Goal: Task Accomplishment & Management: Use online tool/utility

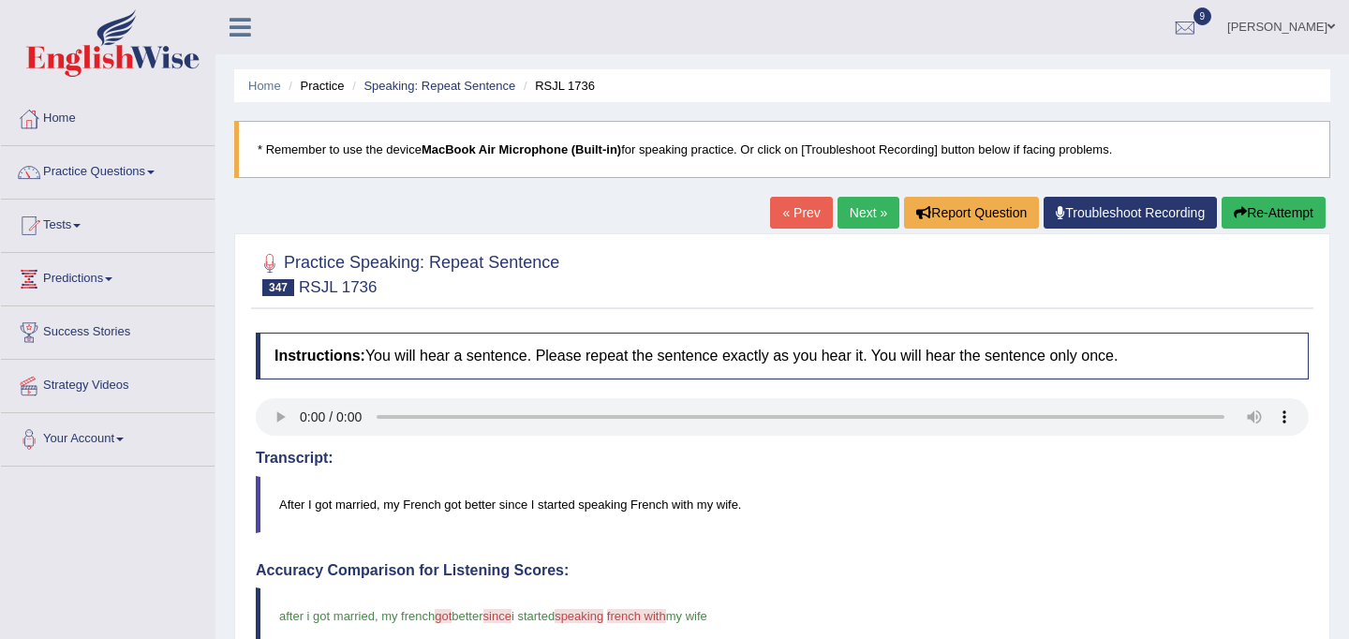
click at [94, 222] on link "Tests" at bounding box center [108, 223] width 214 height 47
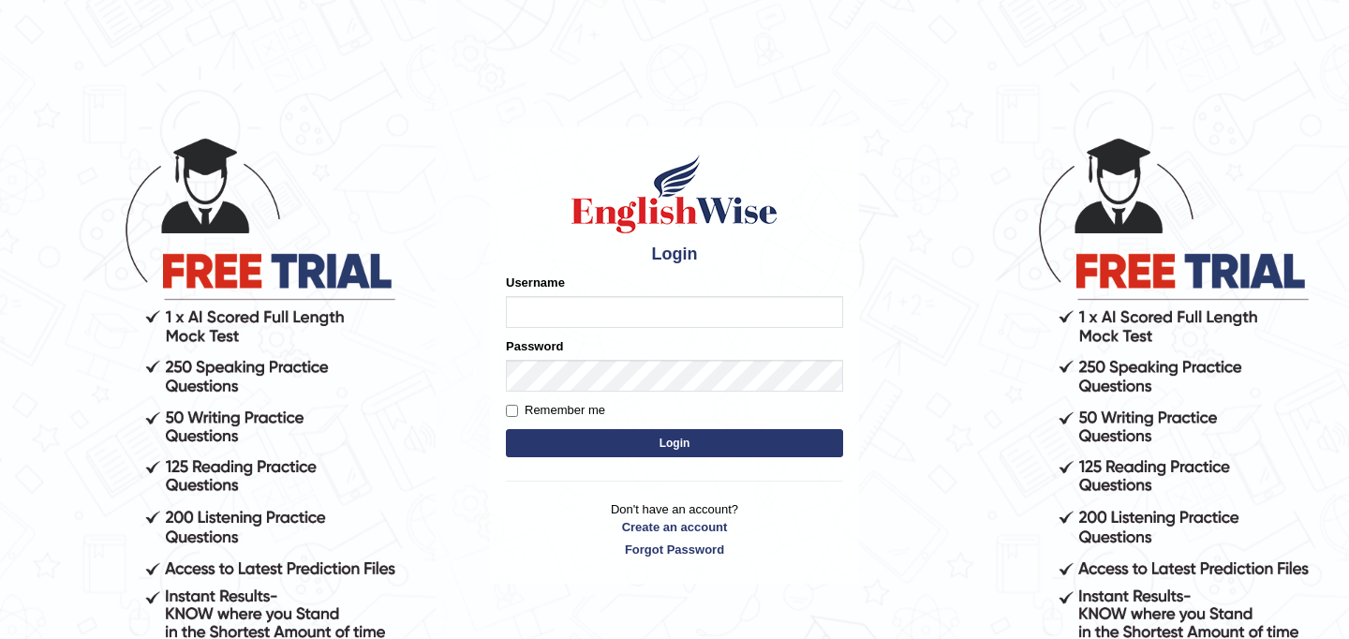
click at [566, 302] on input "Username" at bounding box center [674, 312] width 337 height 32
type input "JyotiJ"
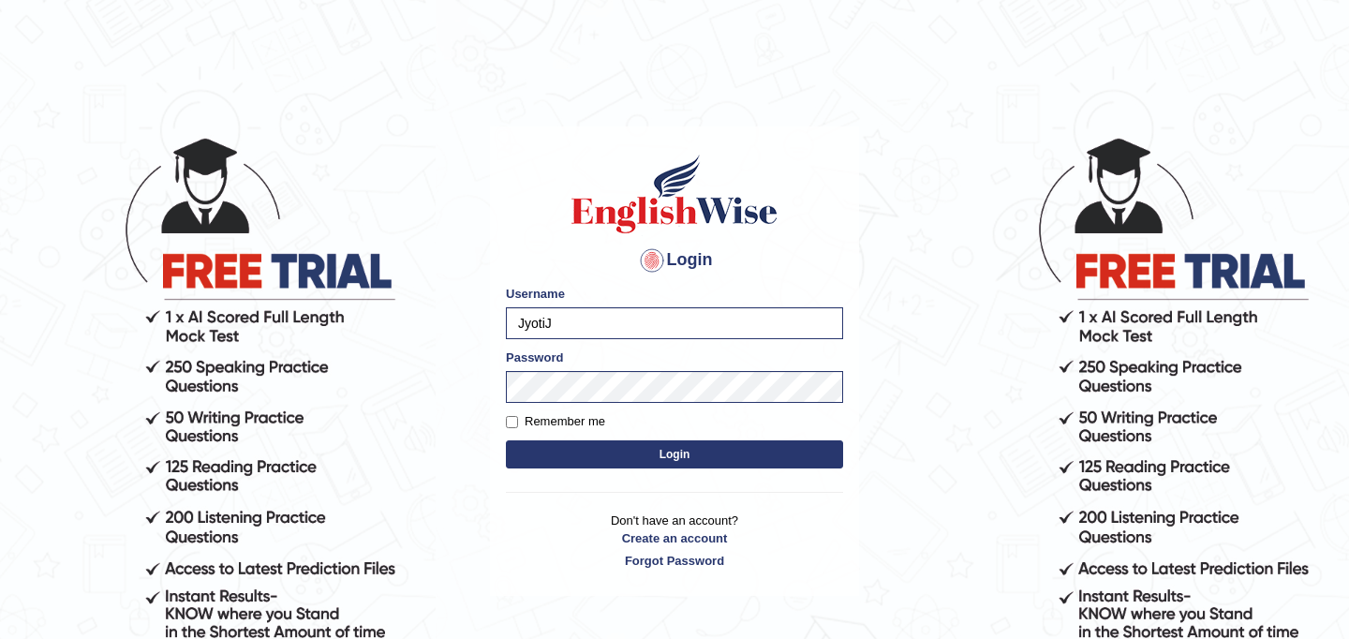
click at [593, 457] on button "Login" at bounding box center [674, 454] width 337 height 28
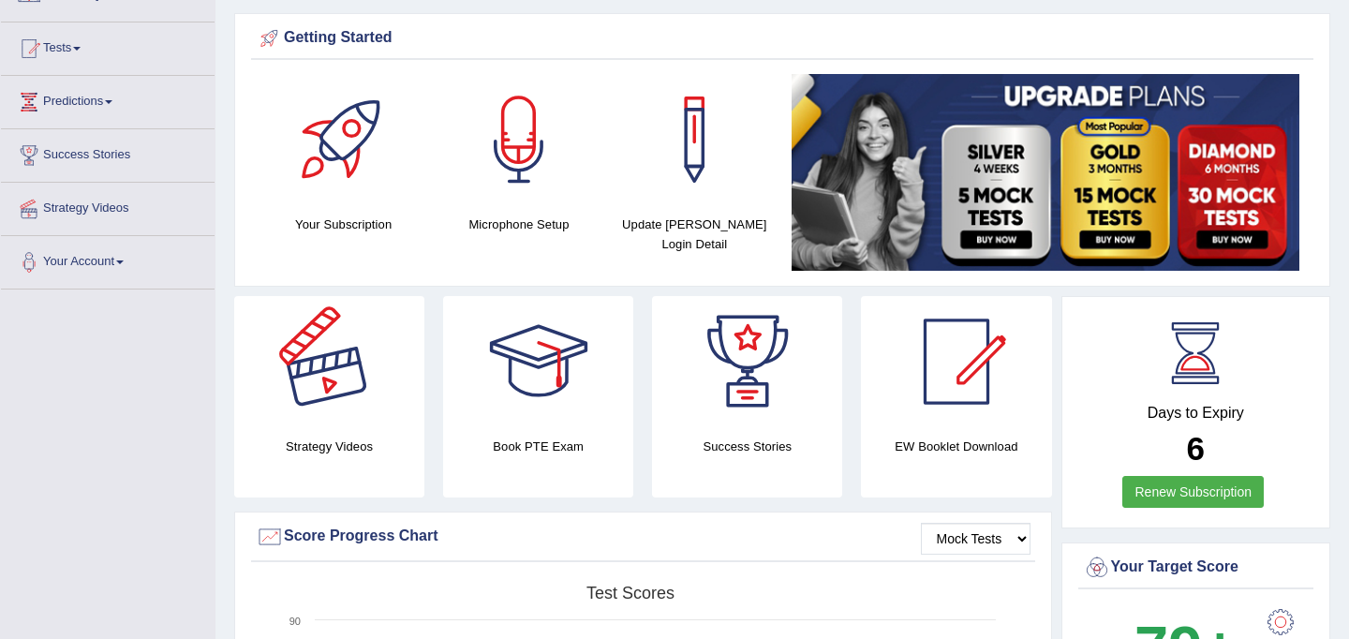
scroll to position [170, 0]
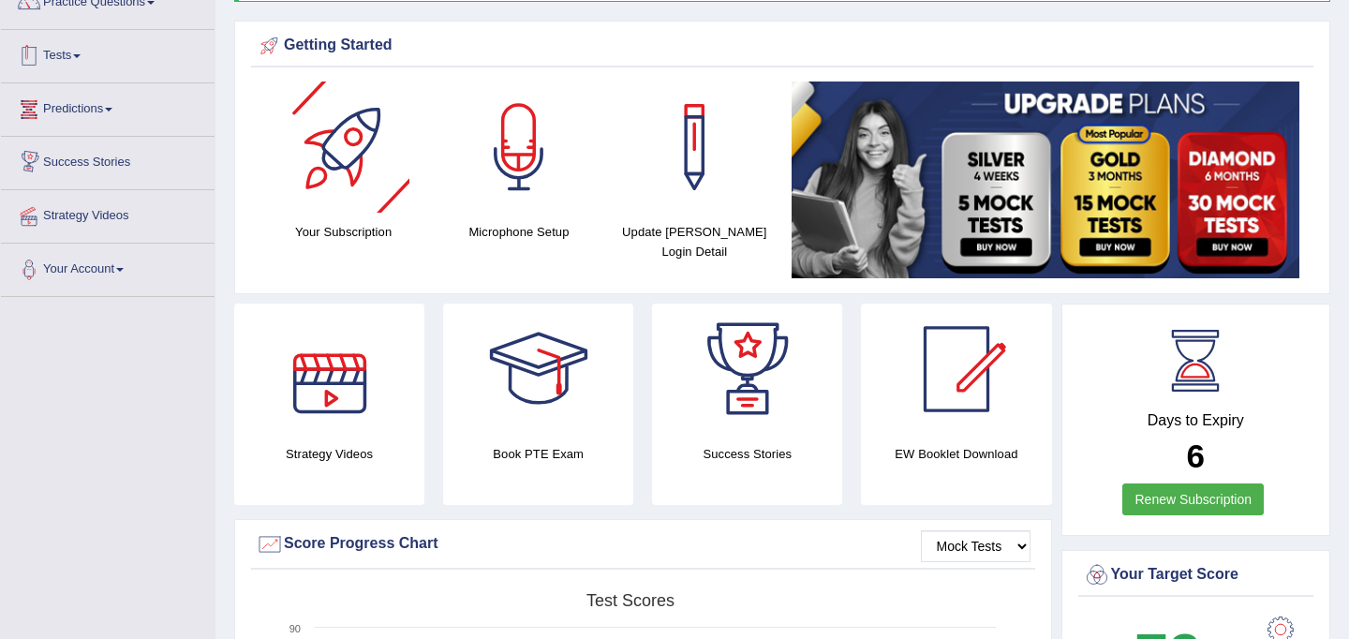
click at [80, 59] on link "Tests" at bounding box center [108, 53] width 214 height 47
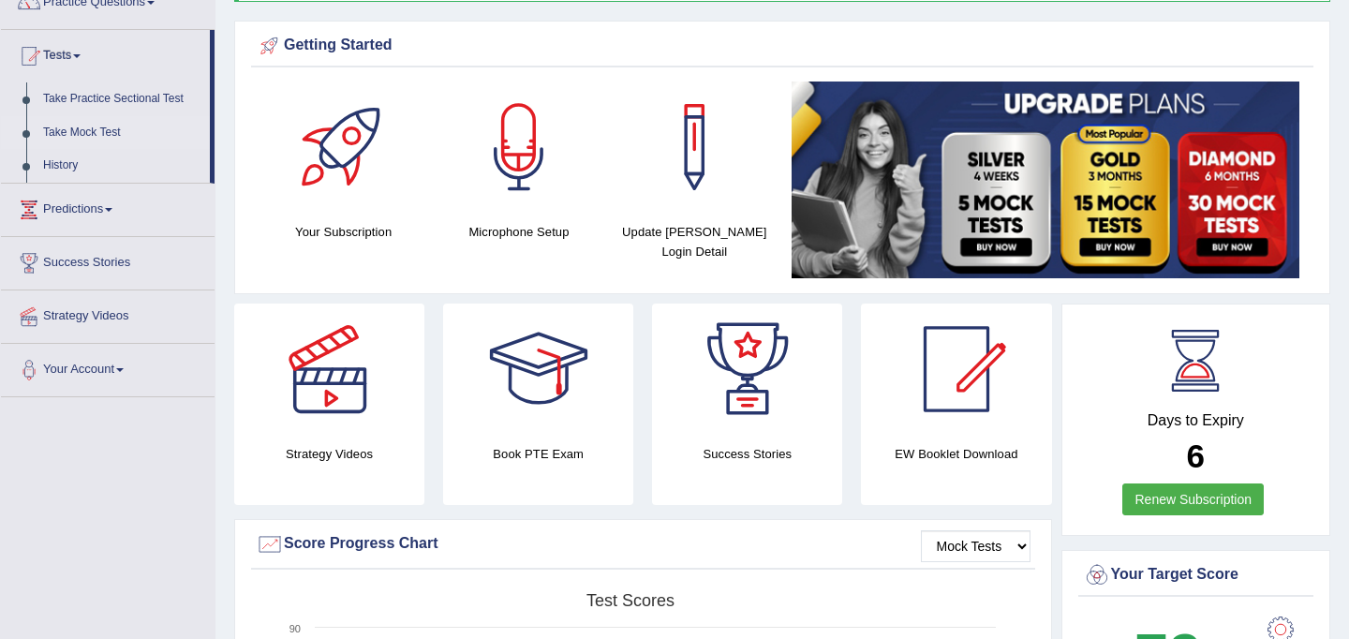
click at [82, 129] on link "Take Mock Test" at bounding box center [122, 133] width 175 height 34
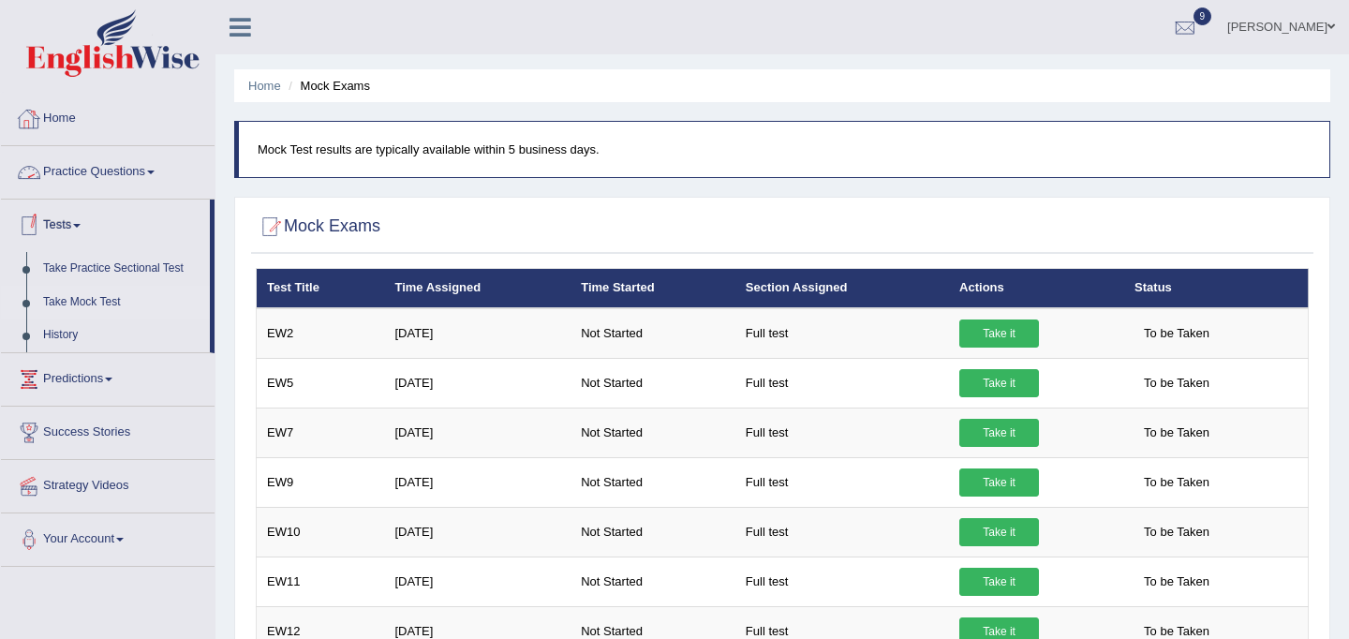
click at [81, 109] on link "Home" at bounding box center [108, 116] width 214 height 47
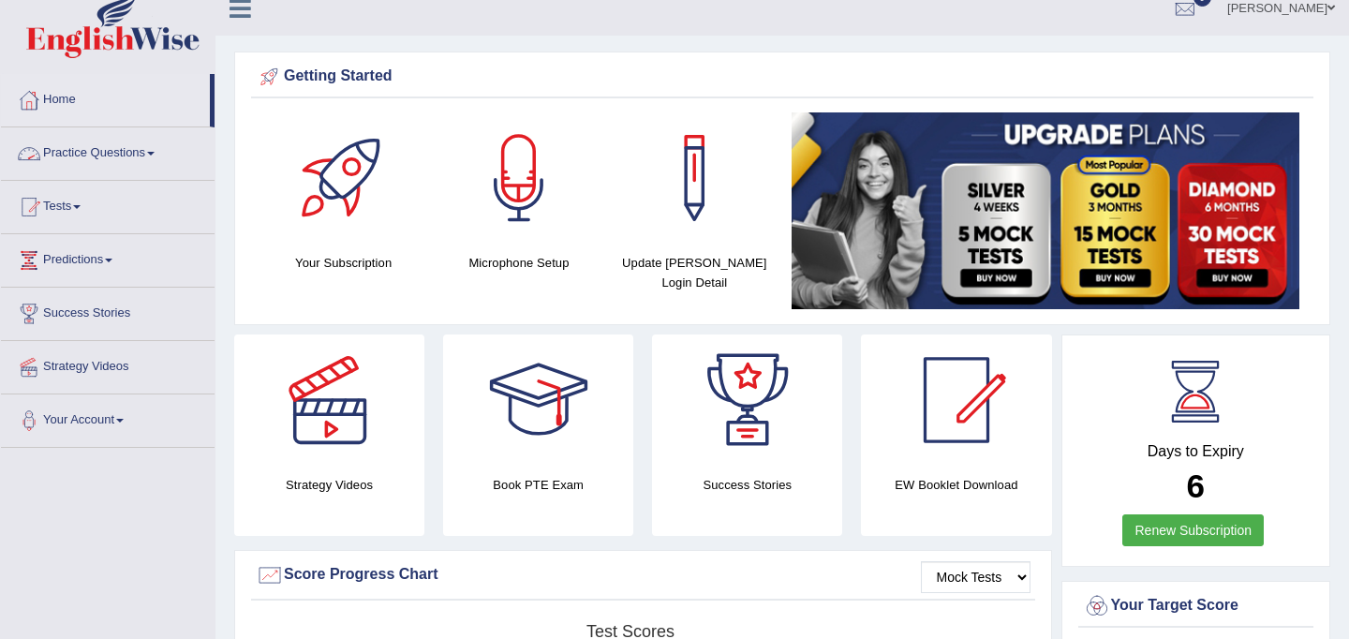
scroll to position [22, 0]
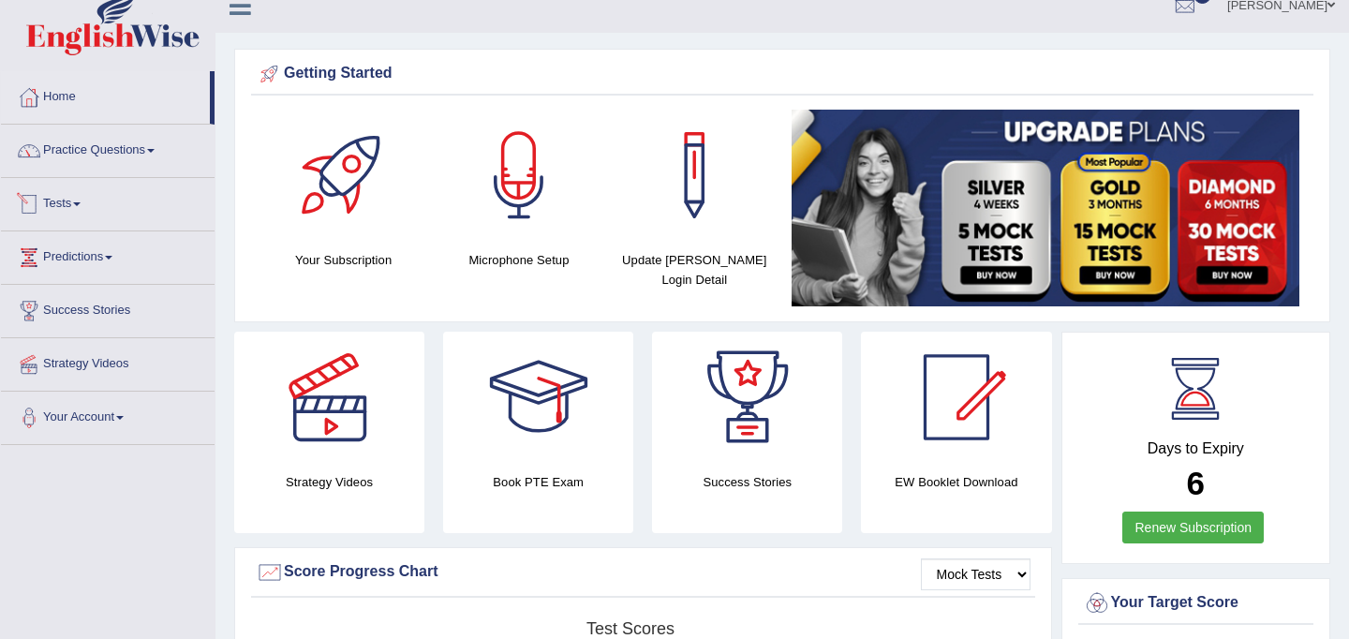
click at [82, 149] on link "Practice Questions" at bounding box center [108, 148] width 214 height 47
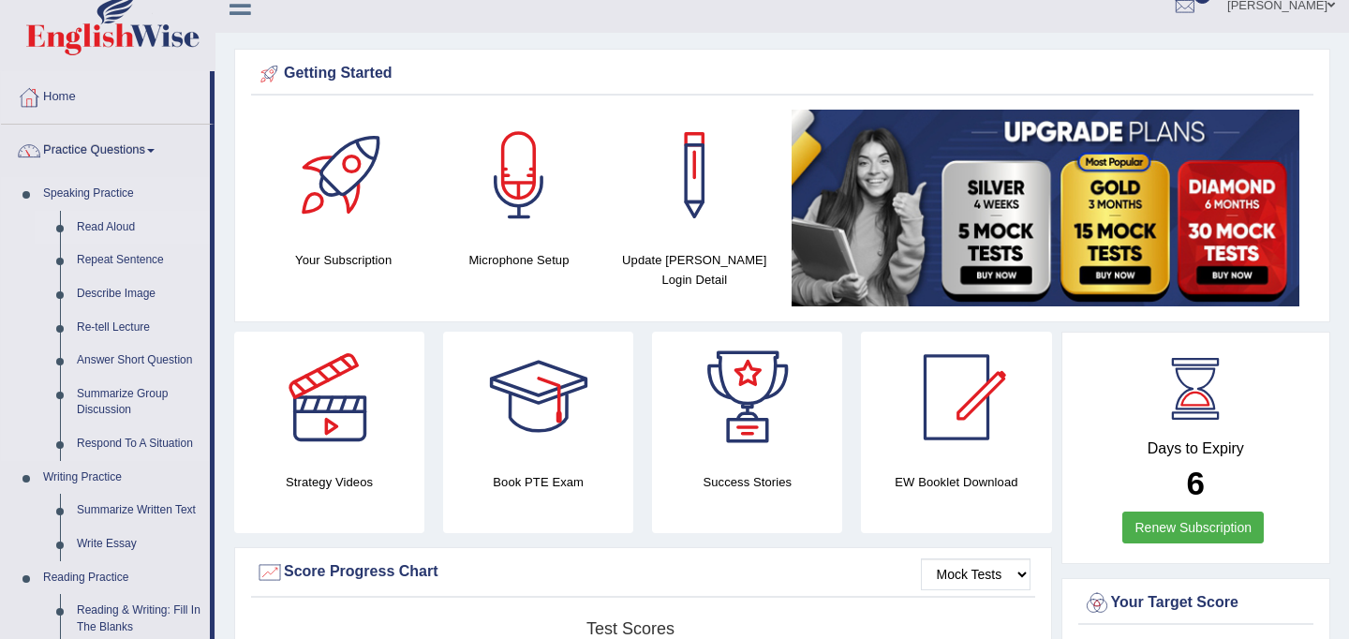
click at [114, 226] on link "Read Aloud" at bounding box center [138, 228] width 141 height 34
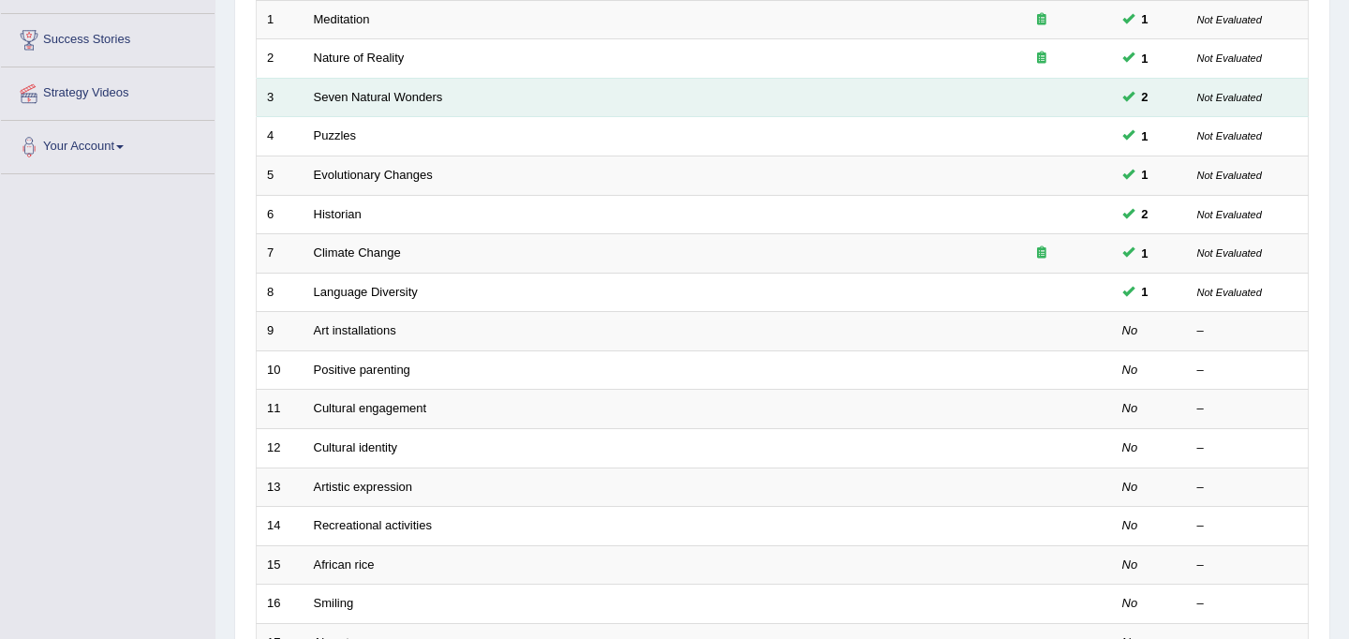
scroll to position [305, 0]
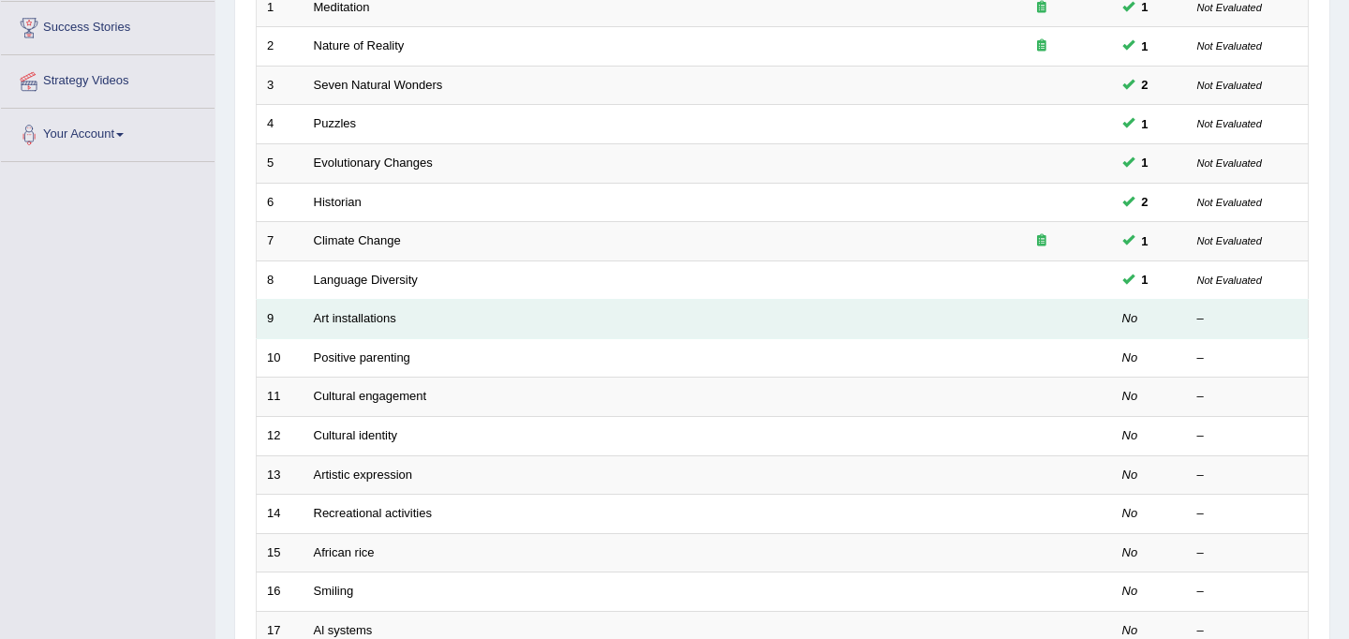
click at [371, 328] on td "Art installations" at bounding box center [638, 319] width 668 height 39
click at [370, 320] on link "Art installations" at bounding box center [355, 318] width 82 height 14
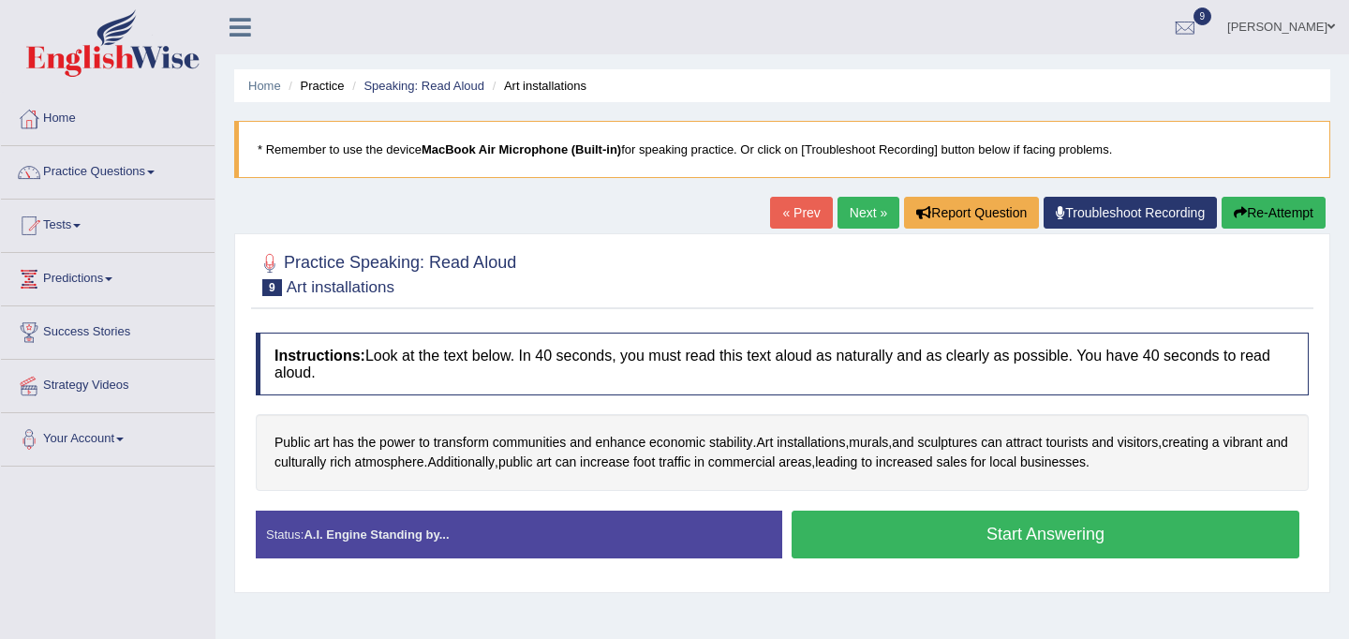
click at [942, 551] on button "Start Answering" at bounding box center [1046, 535] width 508 height 48
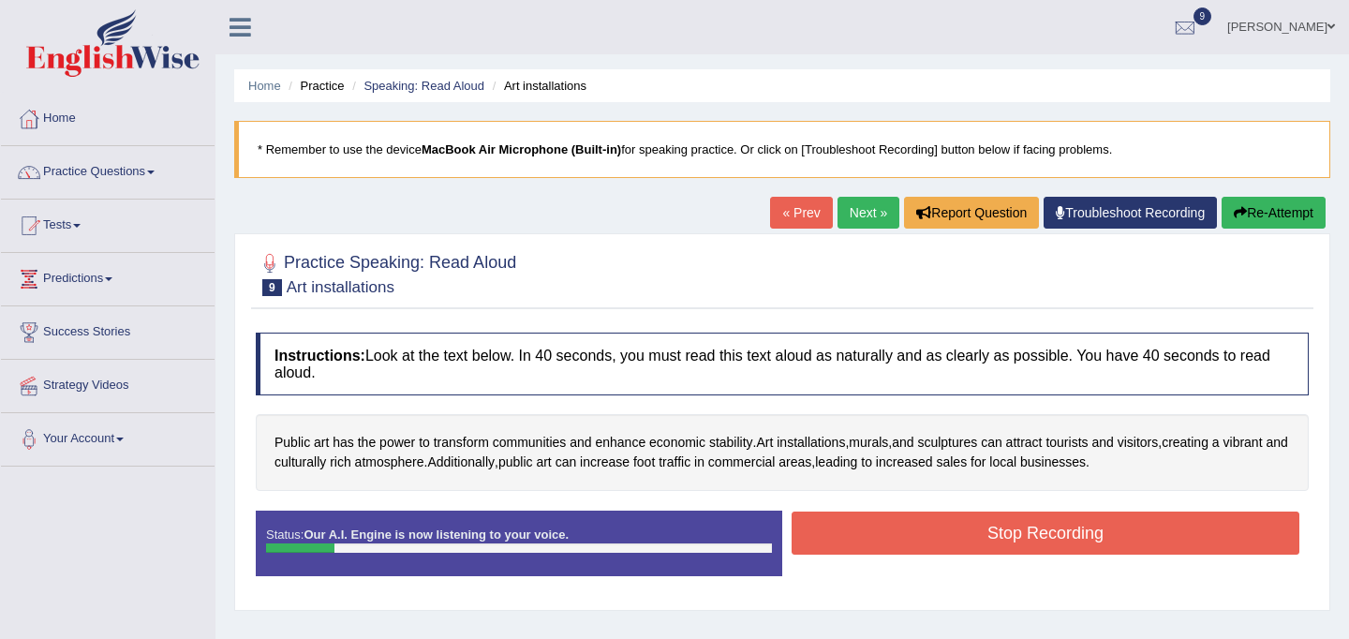
click at [1118, 518] on button "Stop Recording" at bounding box center [1046, 533] width 508 height 43
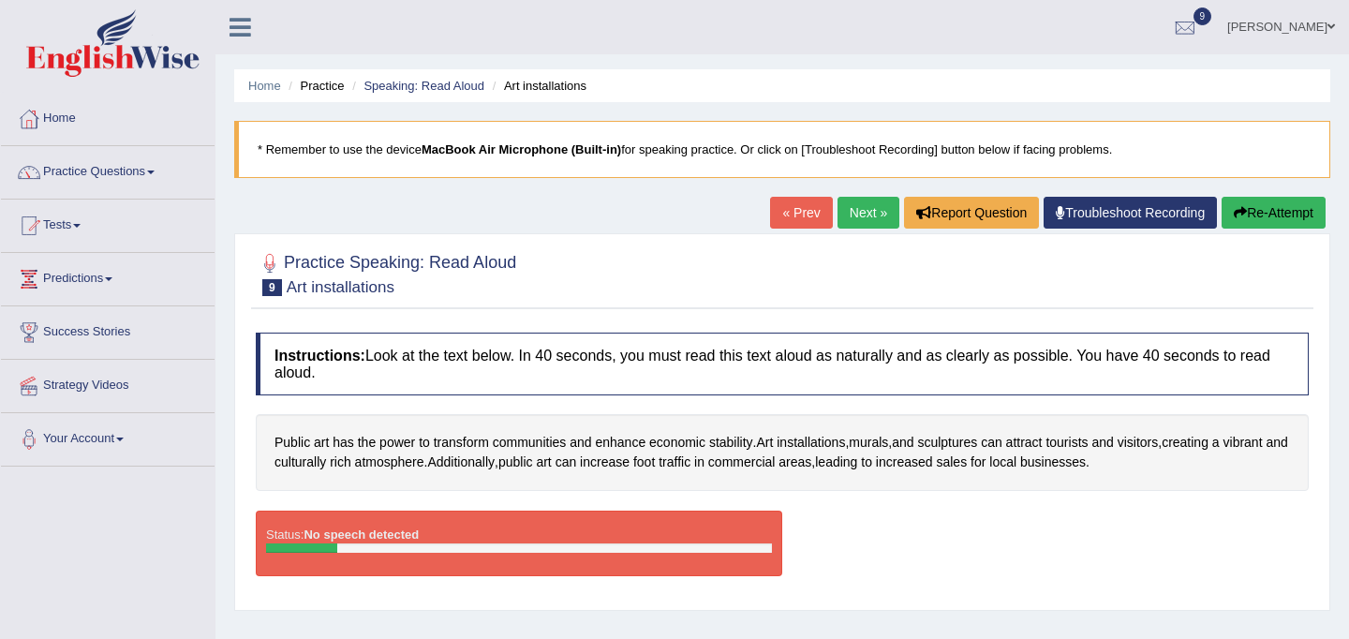
click at [1251, 219] on button "Re-Attempt" at bounding box center [1274, 213] width 104 height 32
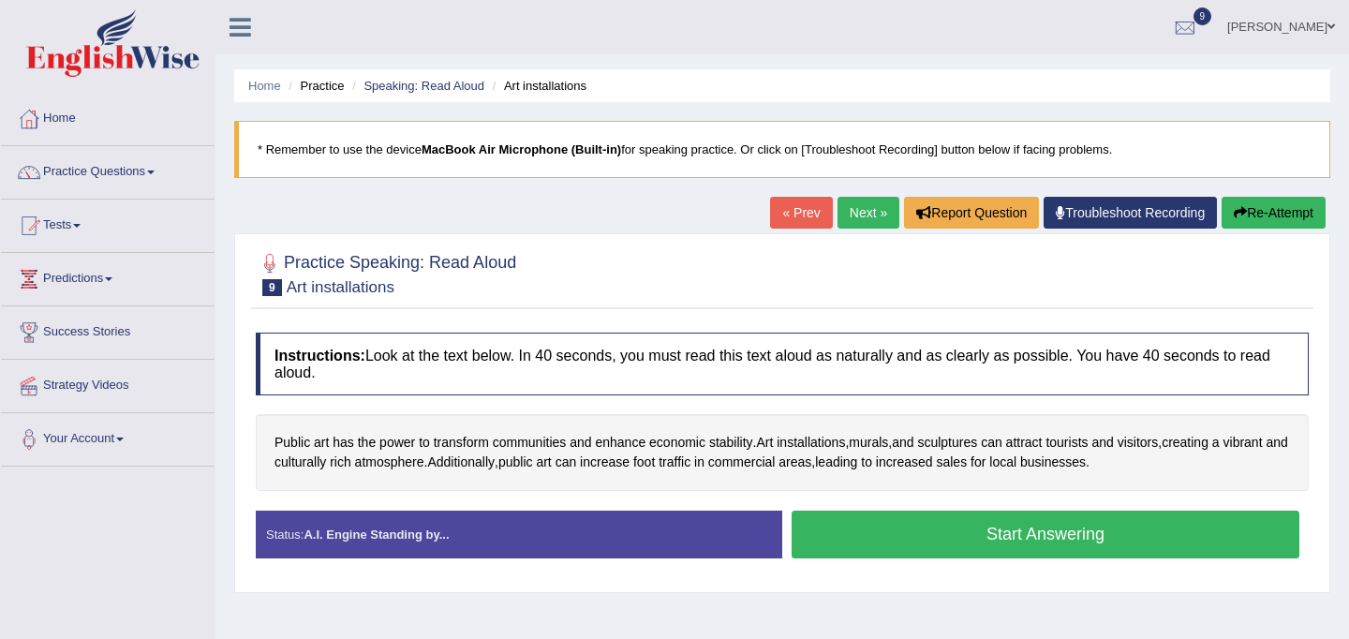
click at [990, 539] on button "Start Answering" at bounding box center [1046, 535] width 508 height 48
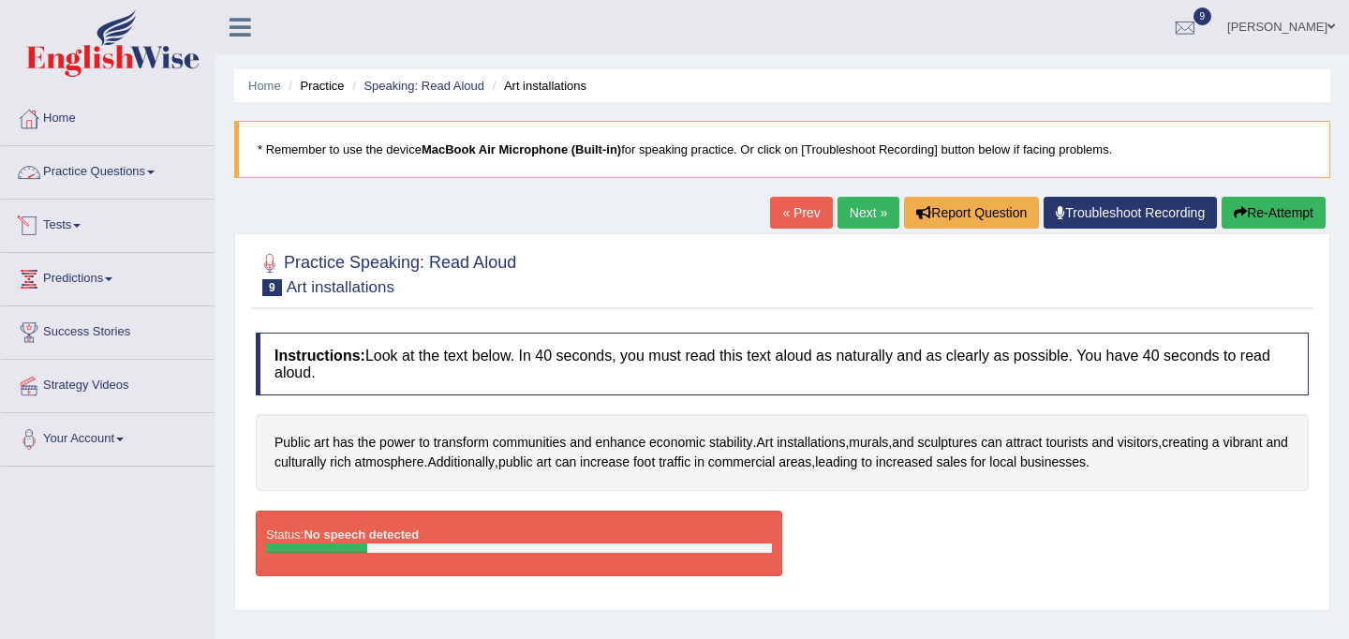
click at [84, 230] on link "Tests" at bounding box center [108, 223] width 214 height 47
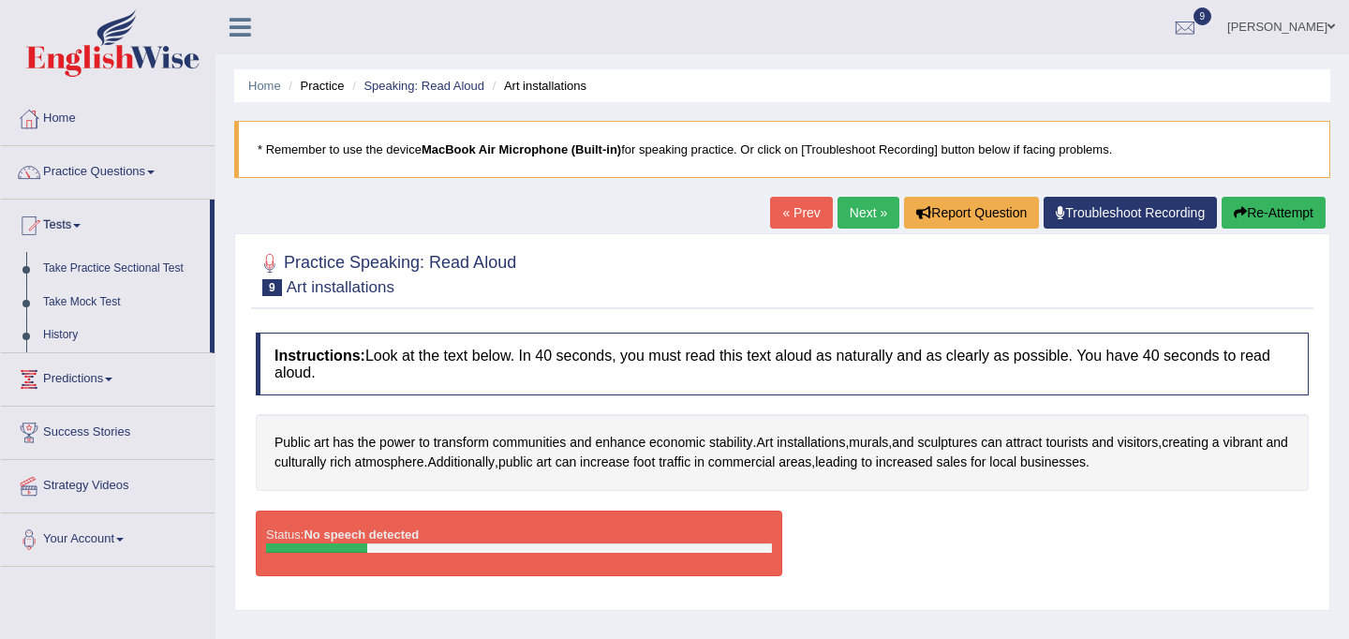
click at [91, 295] on link "Take Mock Test" at bounding box center [122, 303] width 175 height 34
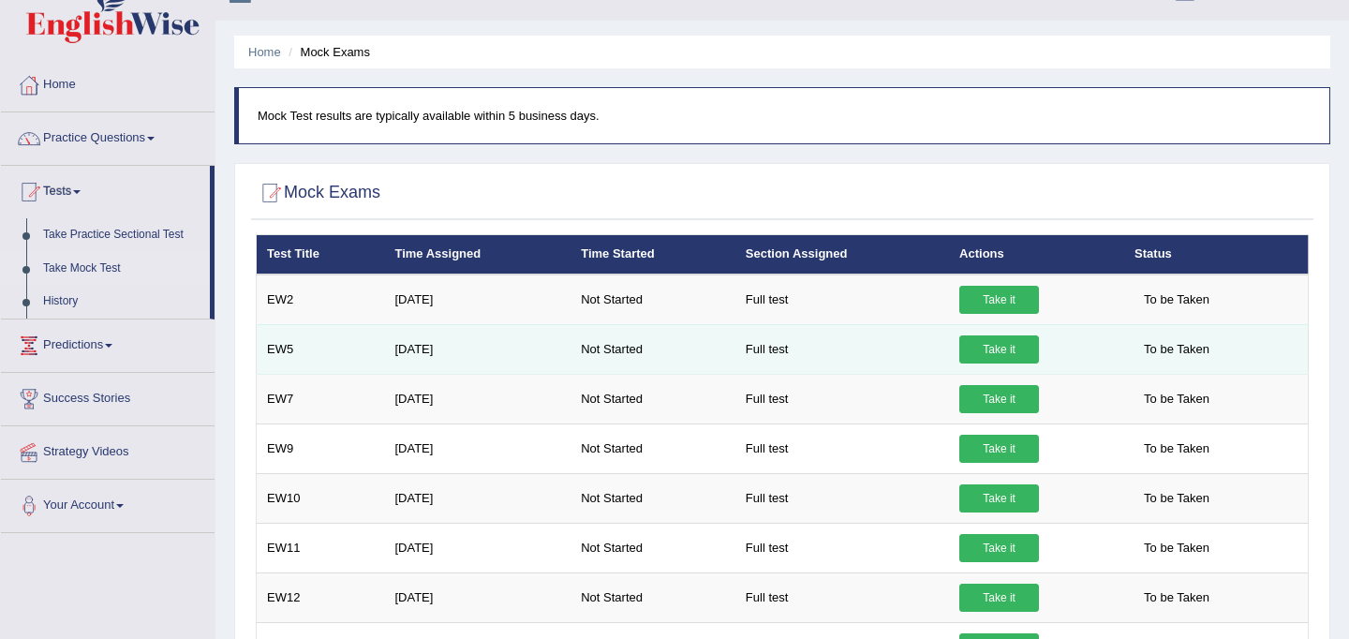
scroll to position [36, 0]
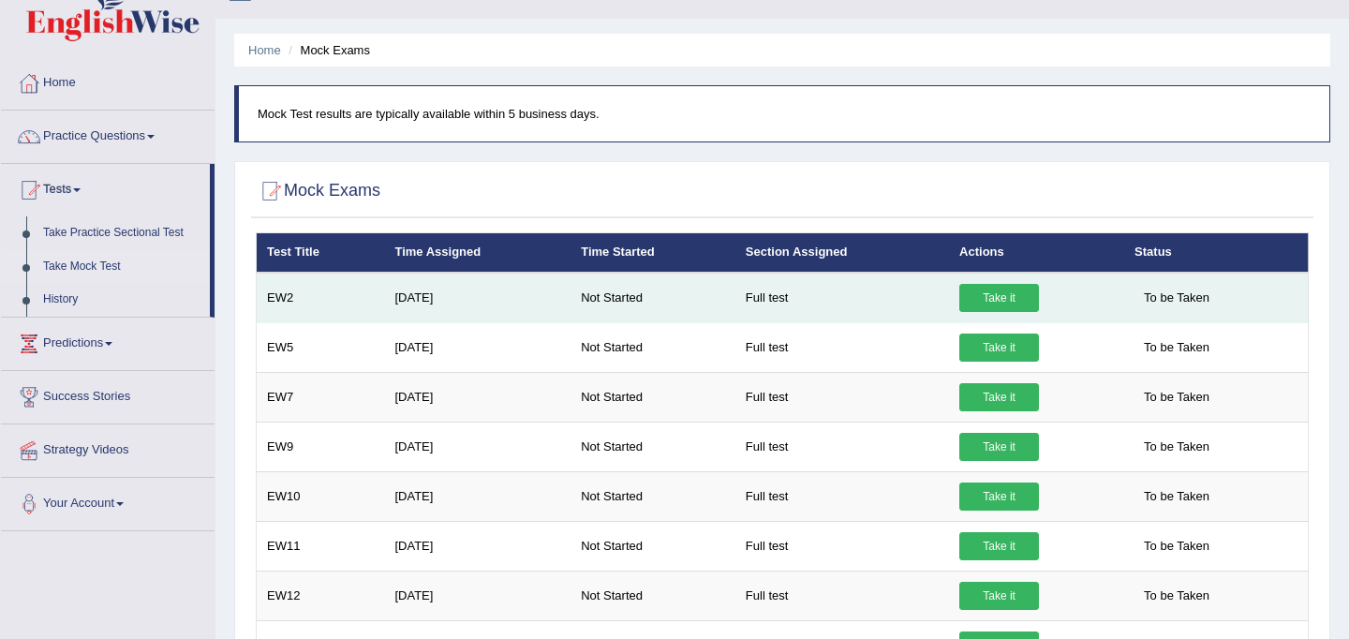
click at [1000, 295] on link "Take it" at bounding box center [999, 298] width 80 height 28
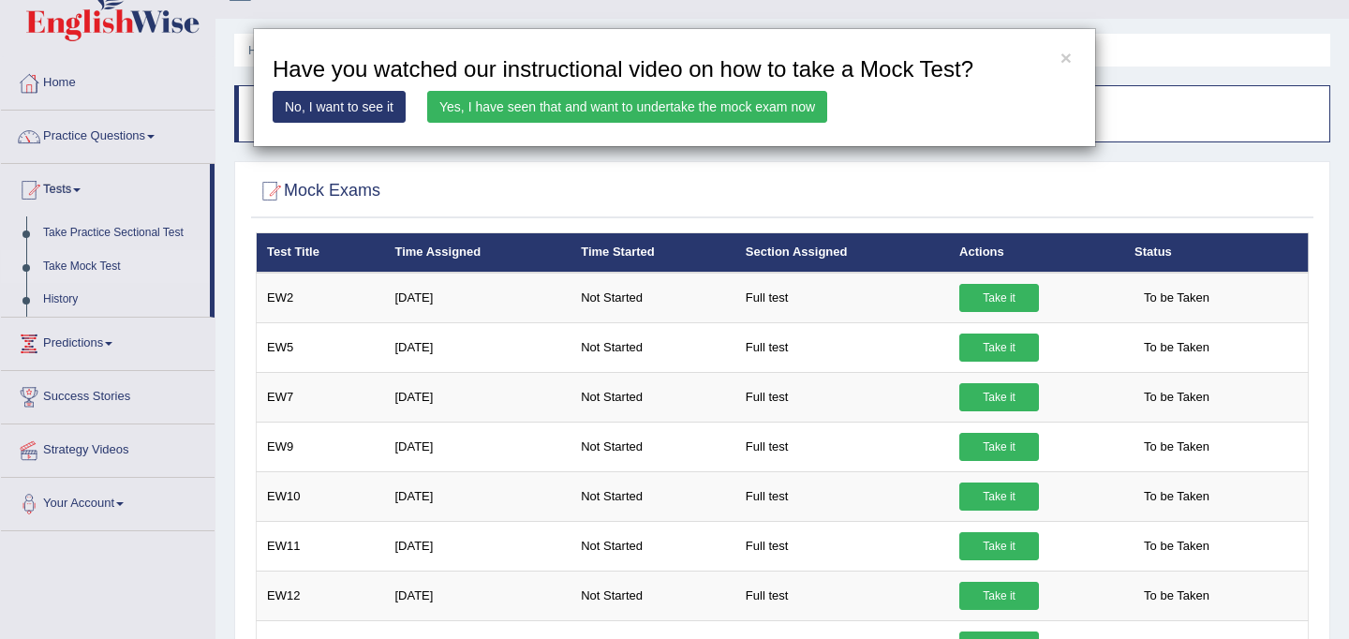
click at [746, 107] on link "Yes, I have seen that and want to undertake the mock exam now" at bounding box center [627, 107] width 400 height 32
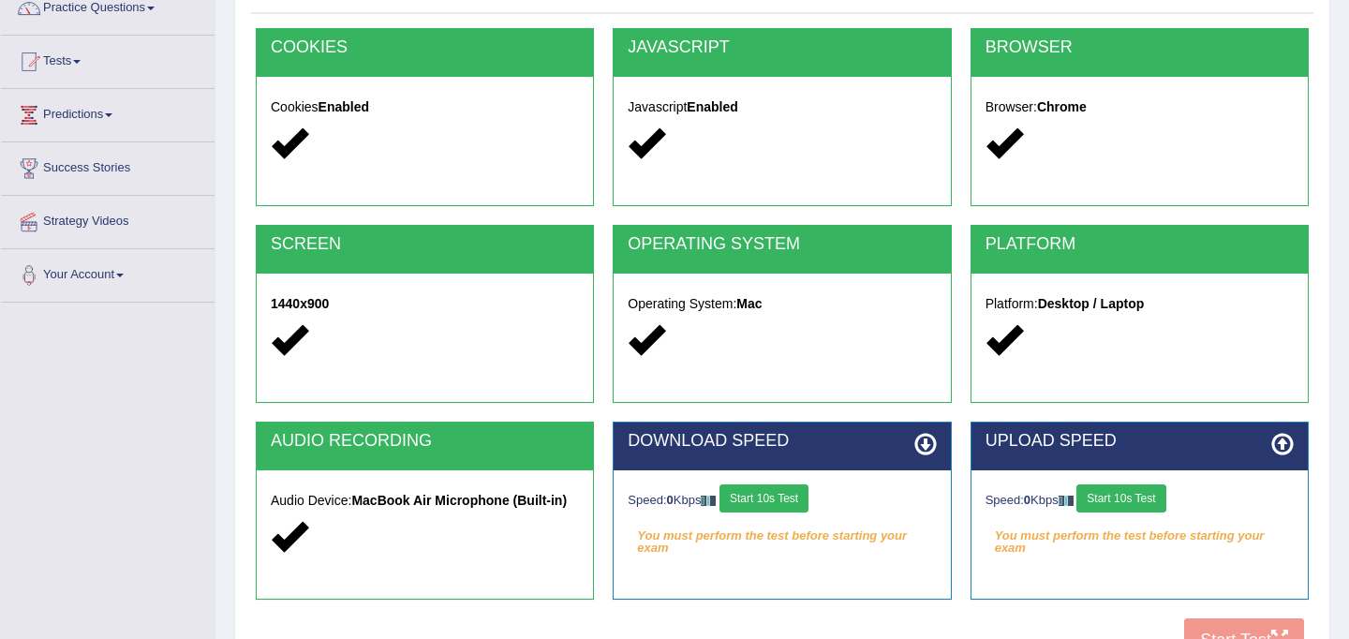
scroll to position [186, 0]
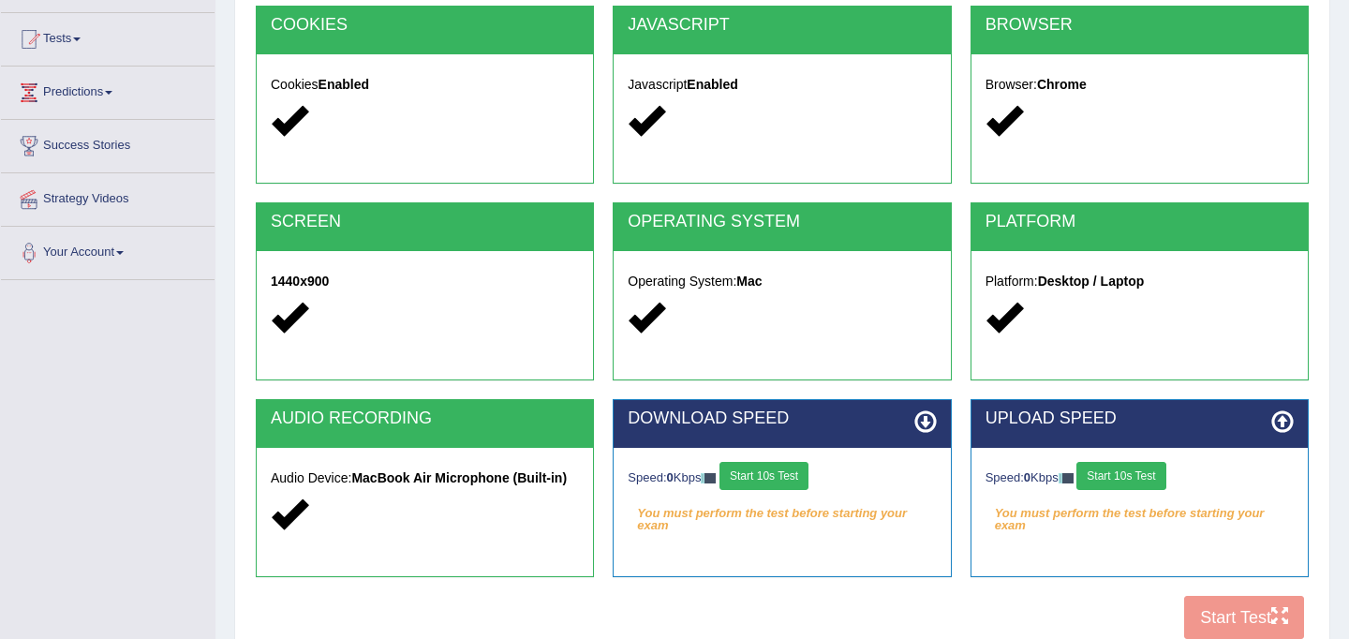
click at [776, 480] on button "Start 10s Test" at bounding box center [764, 476] width 89 height 28
click at [1132, 477] on button "Start 10s Test" at bounding box center [1121, 476] width 89 height 28
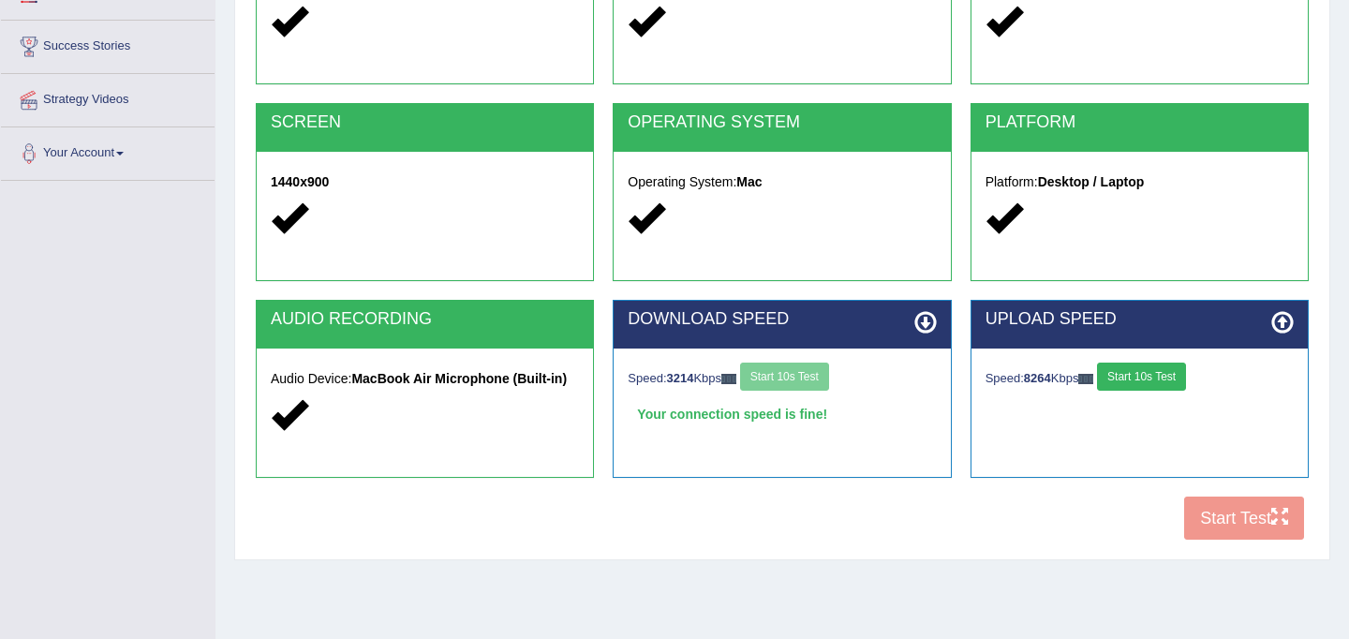
scroll to position [345, 0]
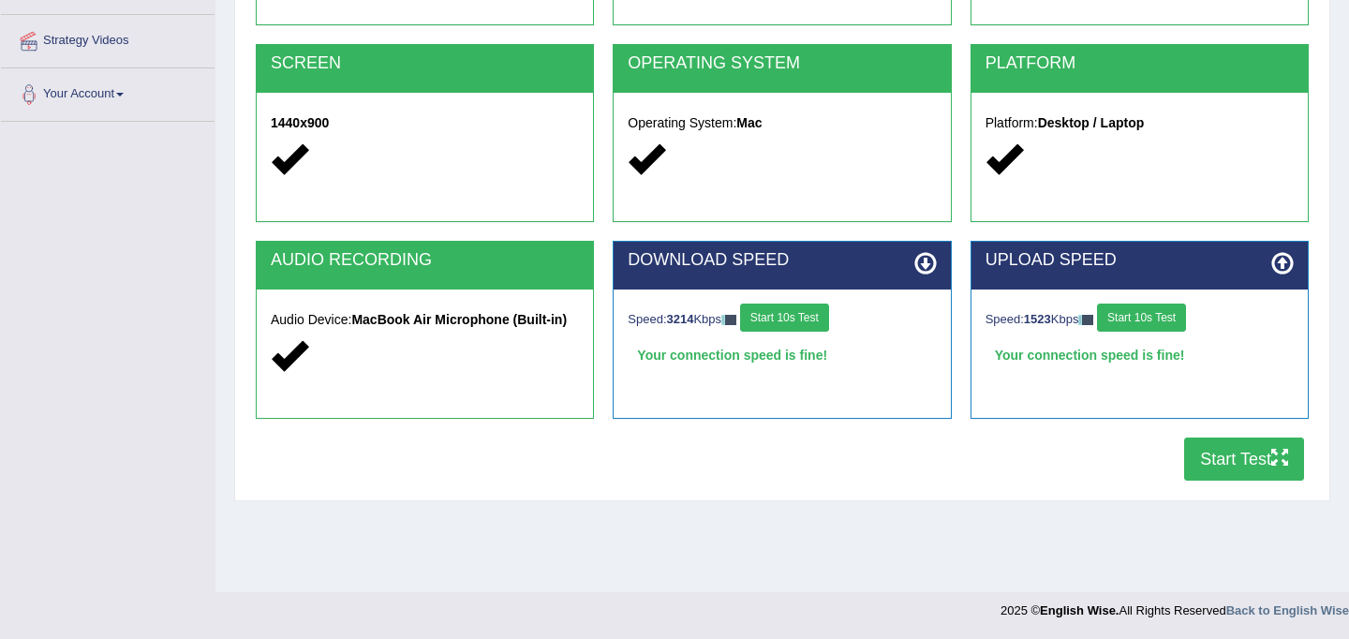
click at [1236, 451] on button "Start Test" at bounding box center [1244, 459] width 120 height 43
